Goal: Information Seeking & Learning: Learn about a topic

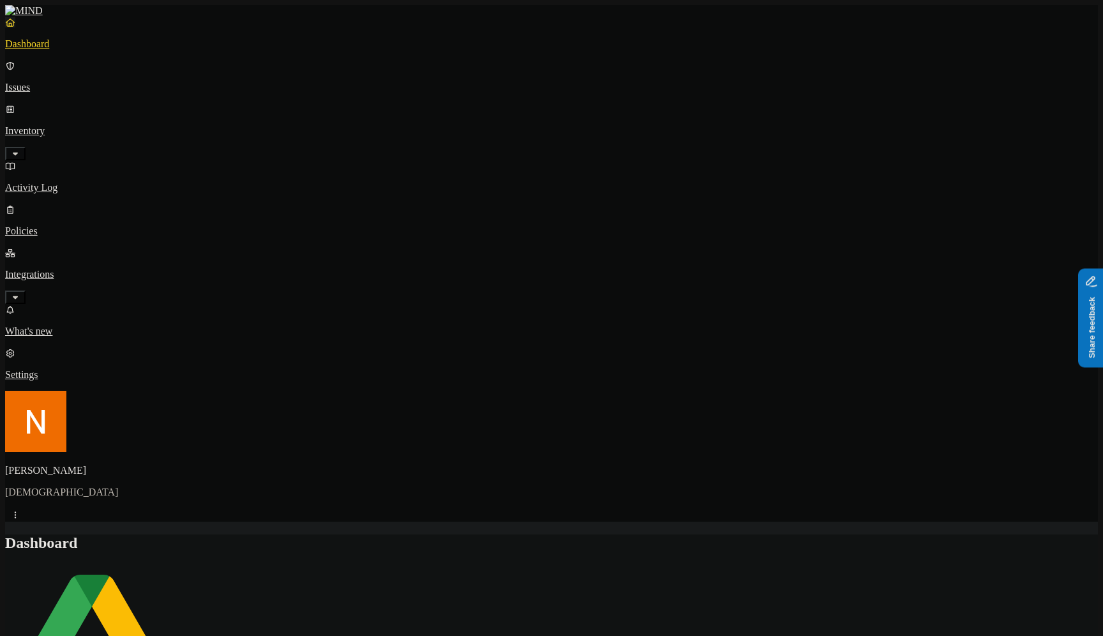
click at [18, 152] on icon "button" at bounding box center [15, 153] width 5 height 3
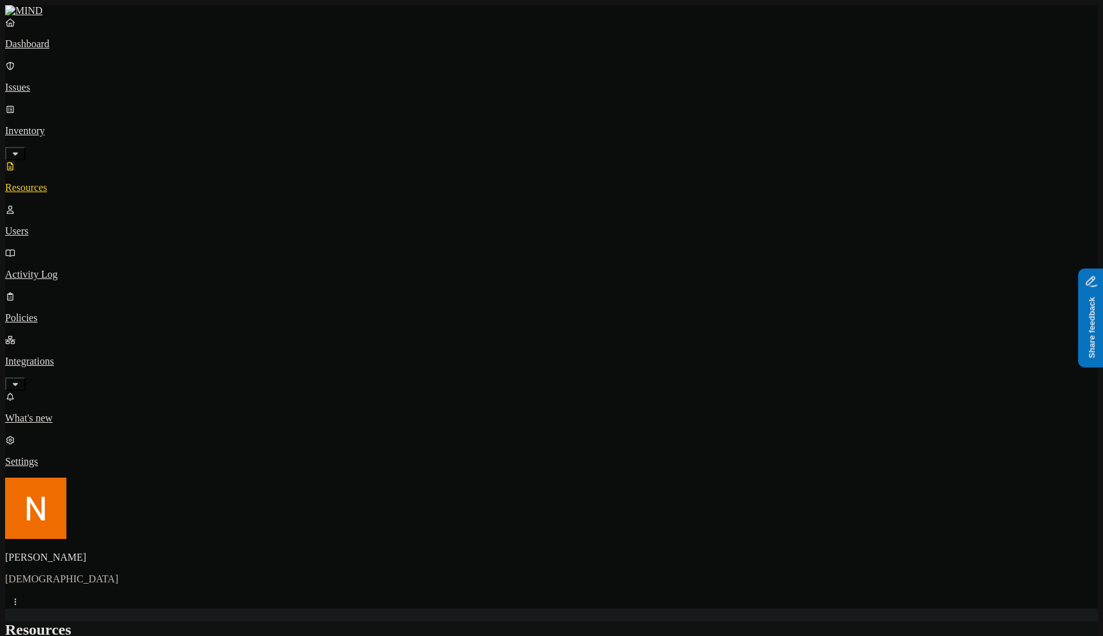
click at [87, 312] on p "Policies" at bounding box center [551, 317] width 1093 height 11
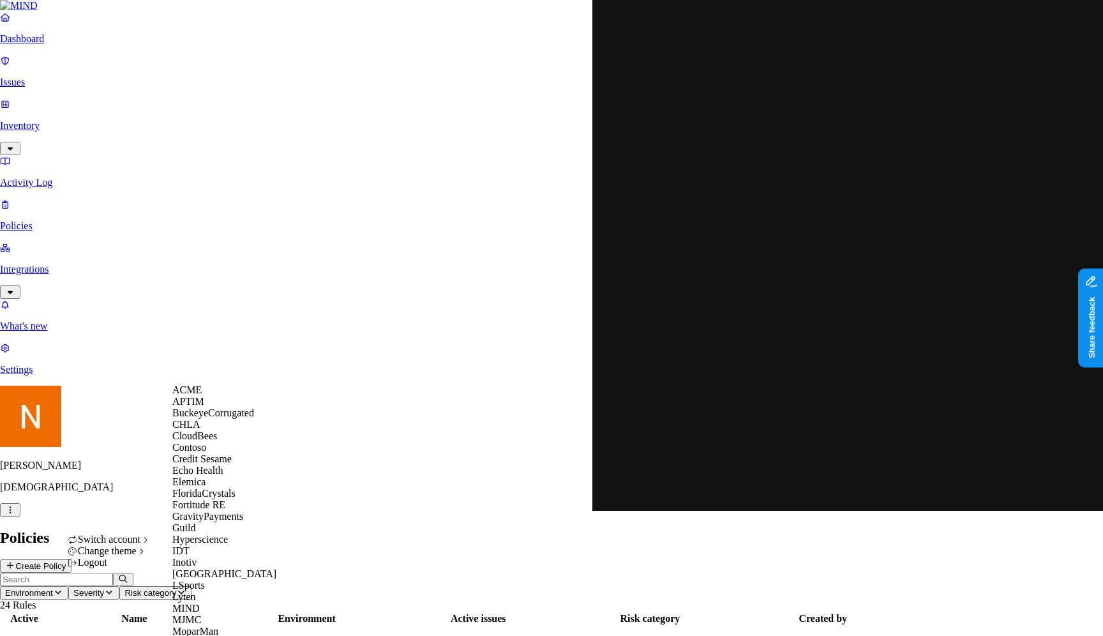
click at [229, 396] on div "ACME" at bounding box center [234, 389] width 124 height 11
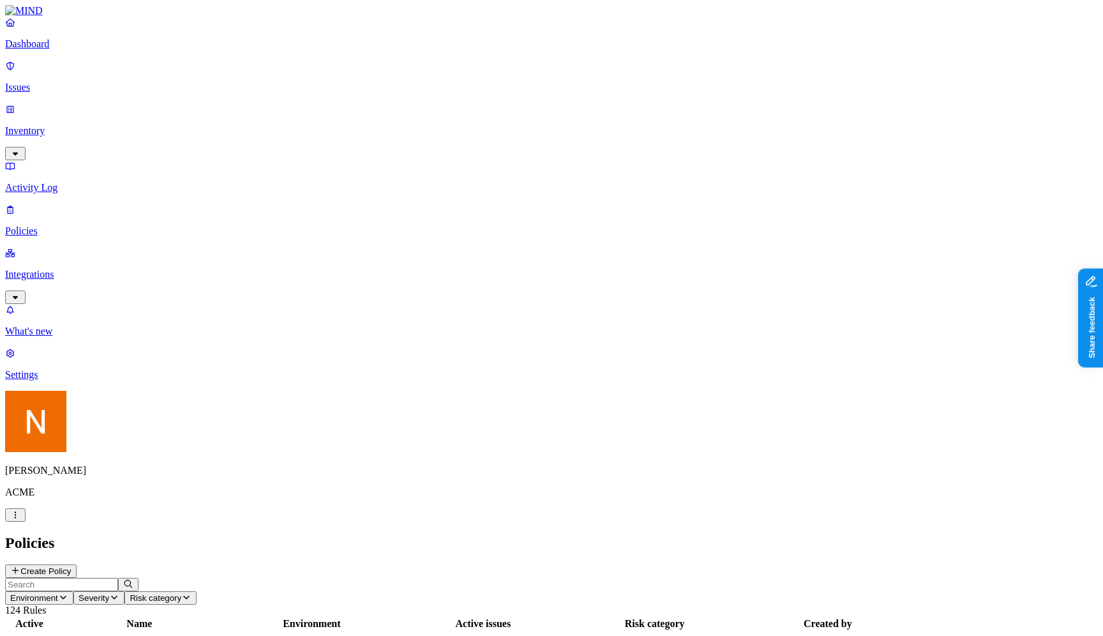
click at [766, 534] on h2 "Policies" at bounding box center [551, 542] width 1093 height 17
click at [708, 534] on h2 "Policies" at bounding box center [551, 542] width 1093 height 17
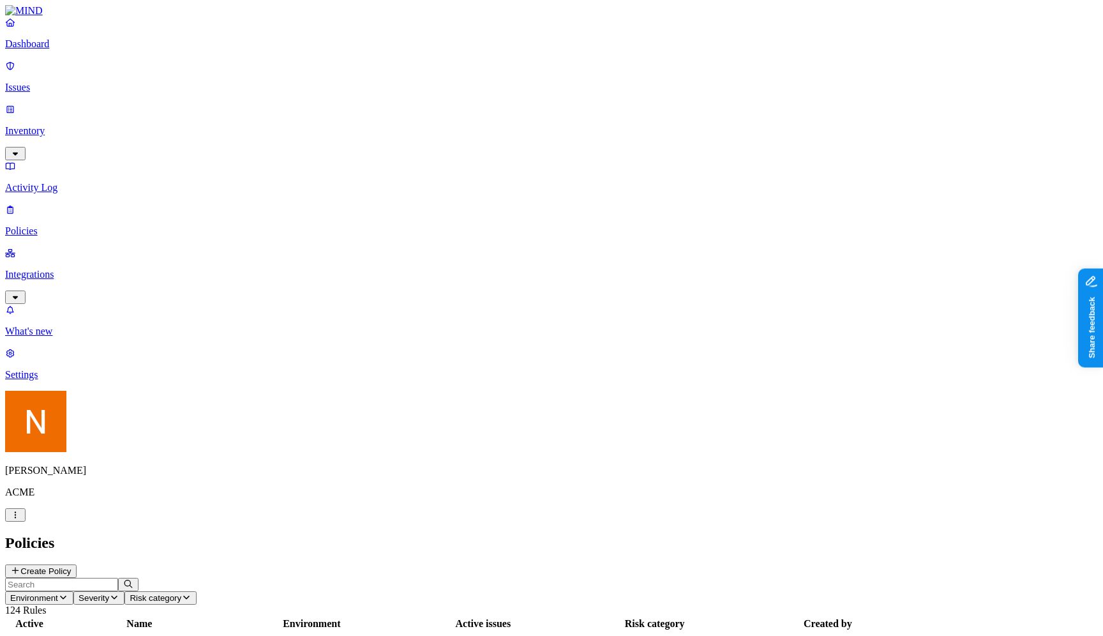
click at [76, 82] on p "Issues" at bounding box center [551, 87] width 1093 height 11
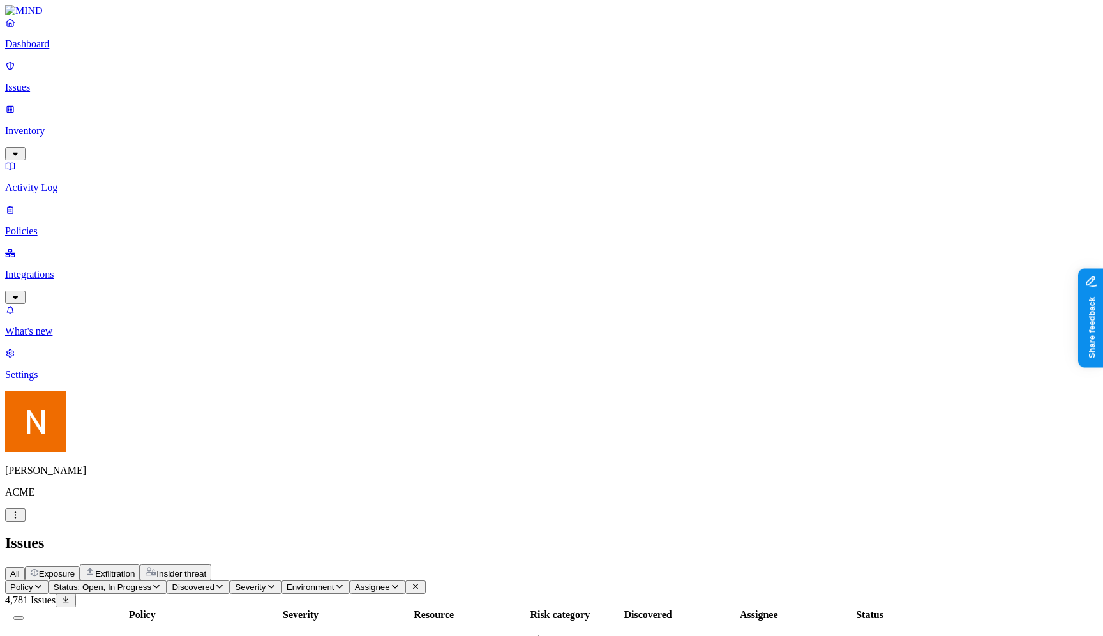
click at [140, 564] on button "Exfiltration" at bounding box center [110, 572] width 60 height 16
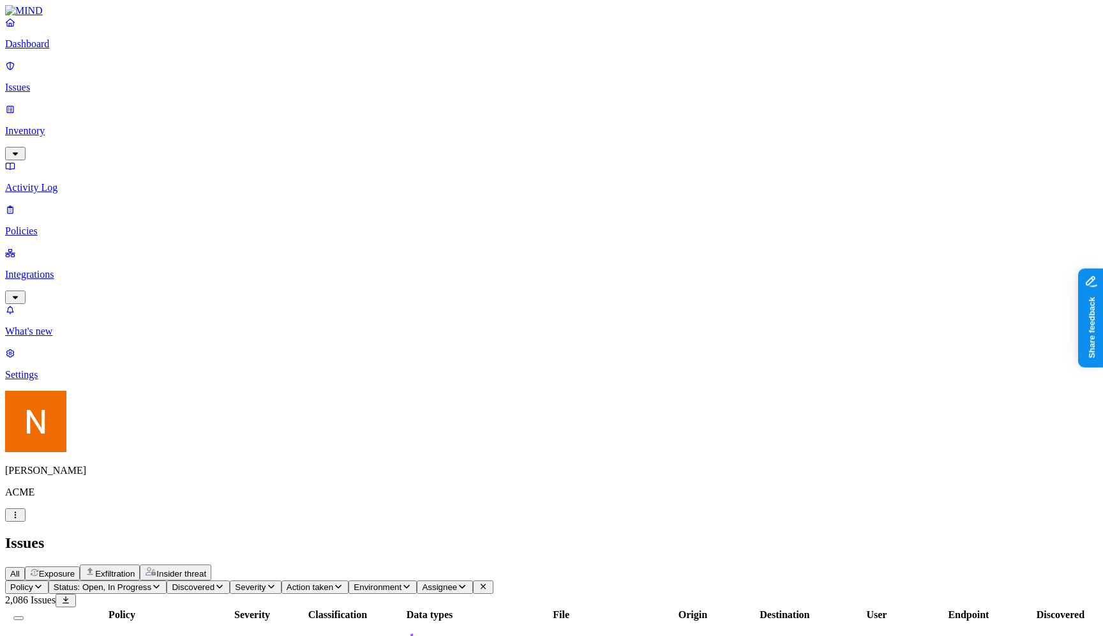
click at [20, 519] on icon "button" at bounding box center [15, 515] width 10 height 8
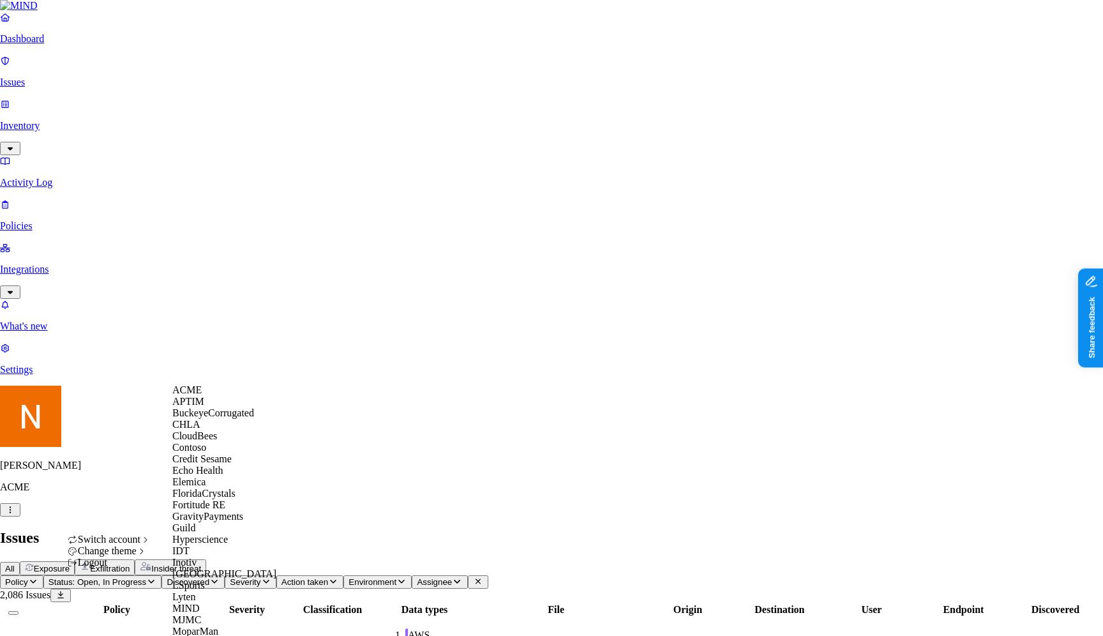
scroll to position [579, 0]
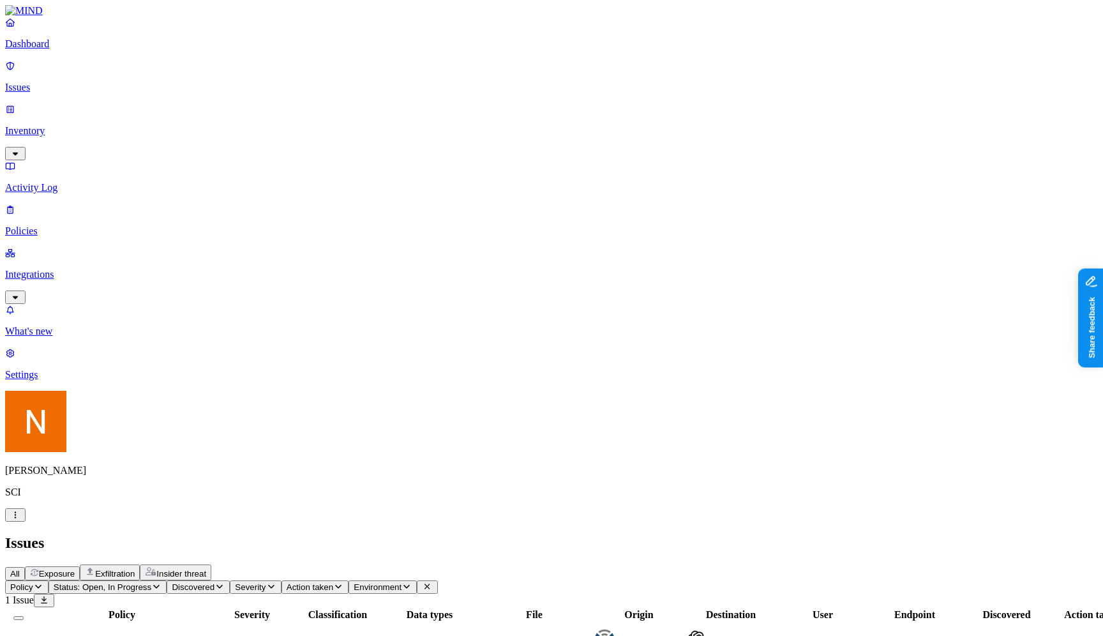
click at [161, 582] on icon "button" at bounding box center [156, 586] width 10 height 8
click at [232, 184] on div "Resolved" at bounding box center [232, 202] width 0 height 36
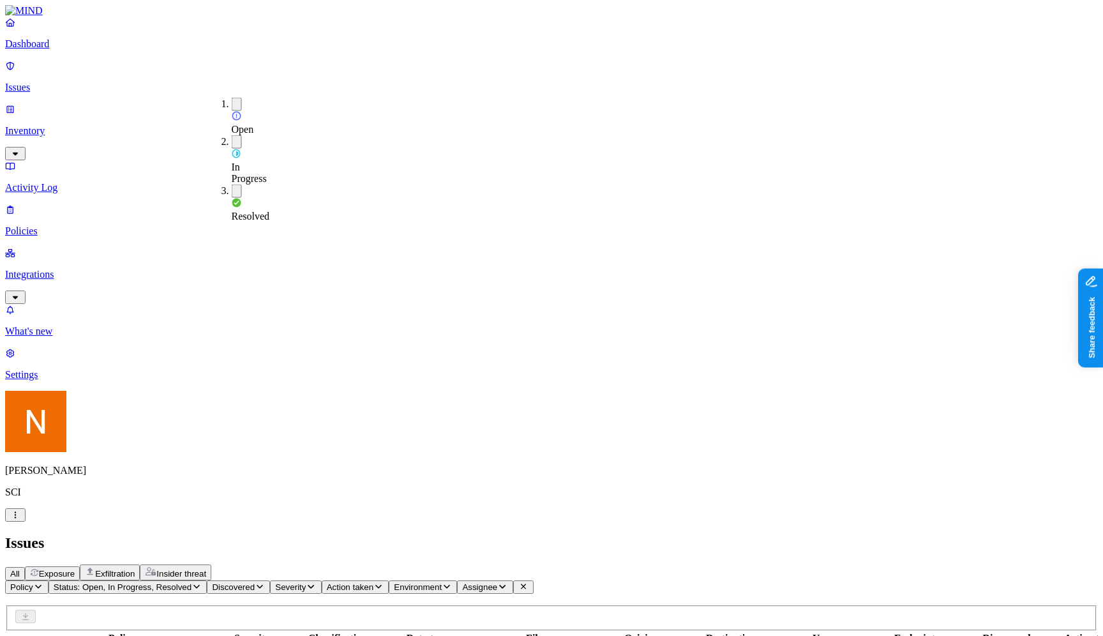
click at [417, 534] on h2 "Issues" at bounding box center [551, 542] width 1093 height 17
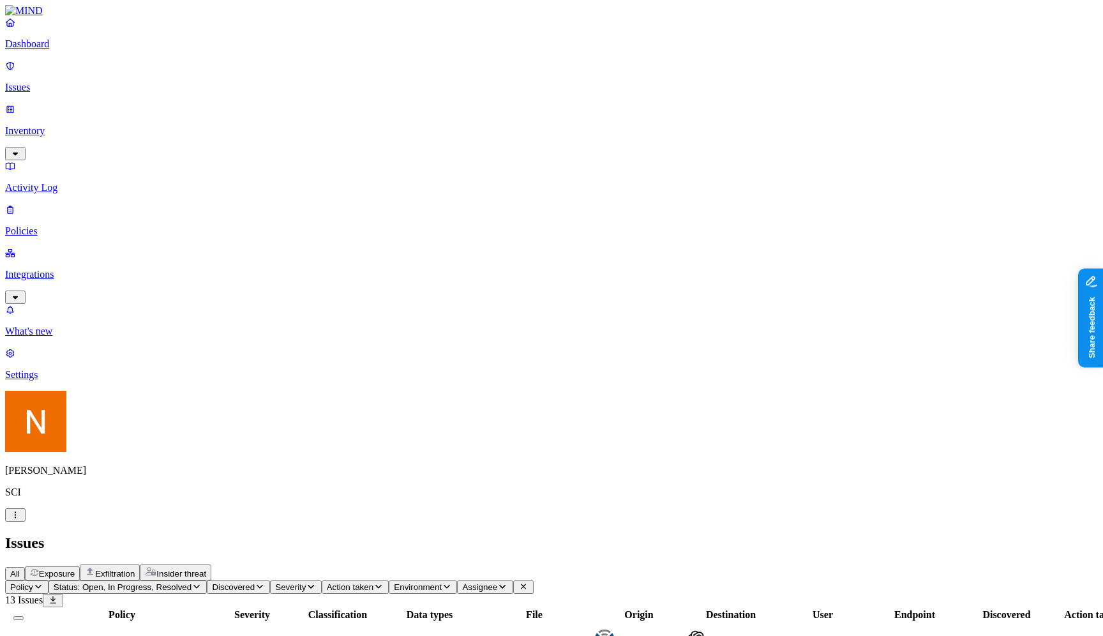
click at [211, 635] on div "Test - GenAI Policy" at bounding box center [122, 645] width 179 height 11
click at [694, 564] on div "All Exposure Exfiltration Insider threat" at bounding box center [551, 572] width 1093 height 16
click at [583, 635] on span "1-MB-Test (CCN).docx" at bounding box center [534, 645] width 98 height 11
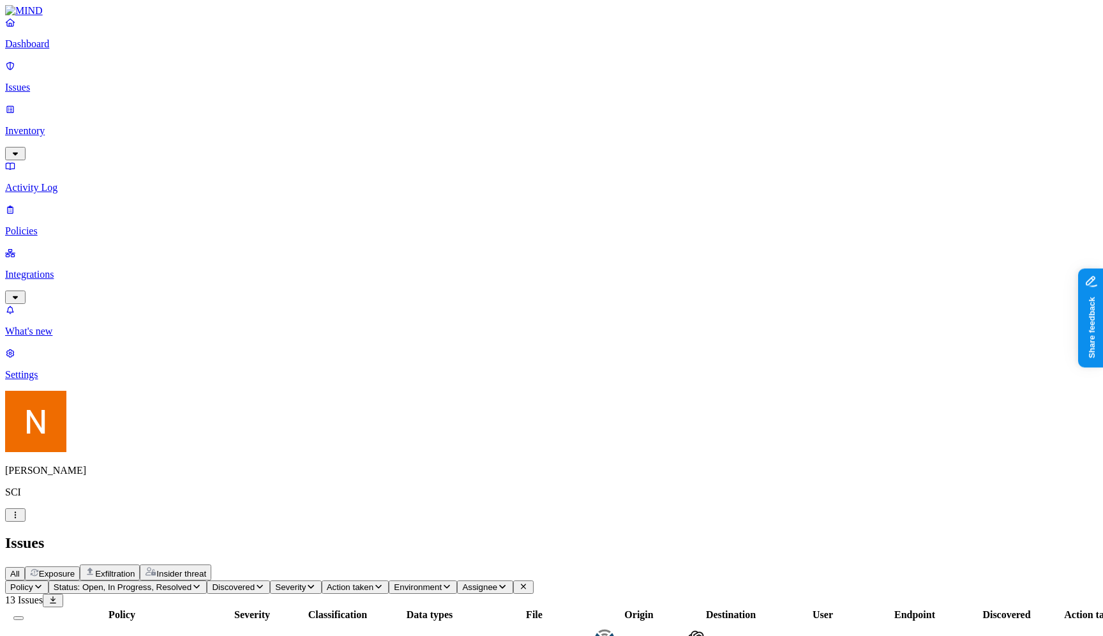
click at [583, 635] on span "1-MB-Test (CCN).docx" at bounding box center [534, 645] width 98 height 11
